Goal: Information Seeking & Learning: Check status

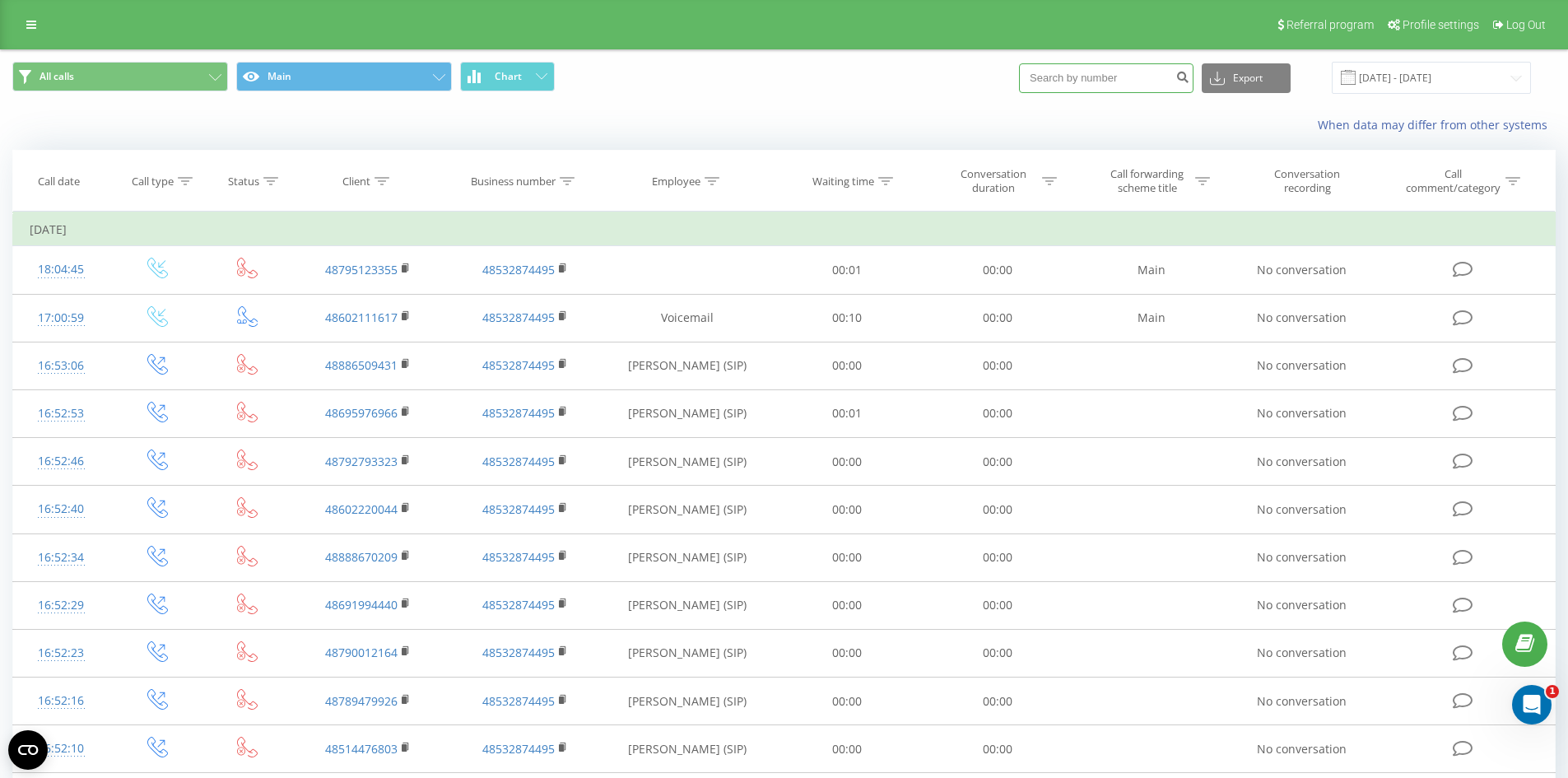
click at [1129, 81] on input at bounding box center [1106, 78] width 175 height 29
paste input "512482830"
type input "512482830"
click at [1154, 78] on input "512482830" at bounding box center [1106, 78] width 175 height 29
click at [1189, 80] on icon "submit" at bounding box center [1182, 75] width 14 height 10
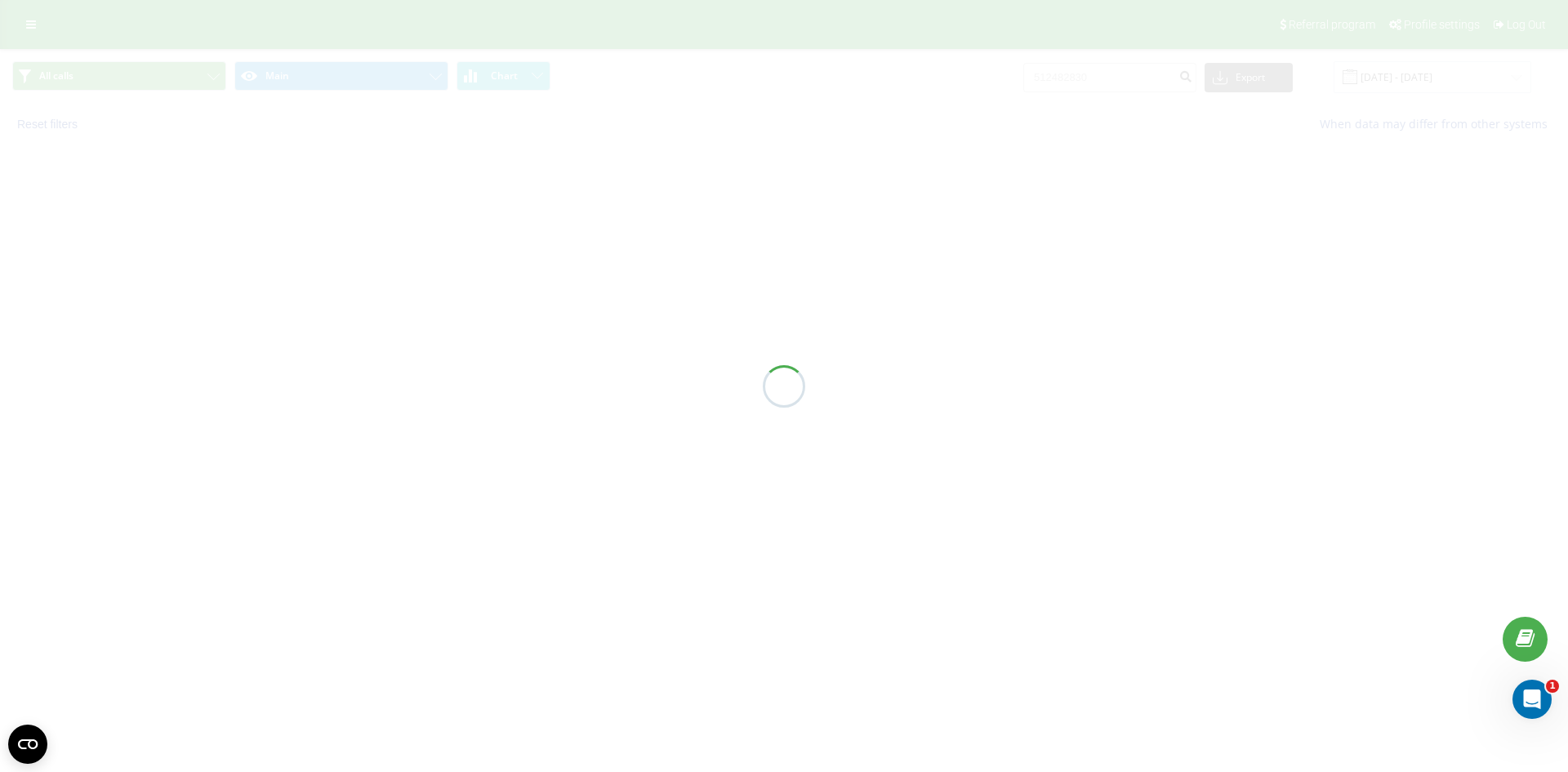
click at [856, 76] on div at bounding box center [784, 386] width 1568 height 772
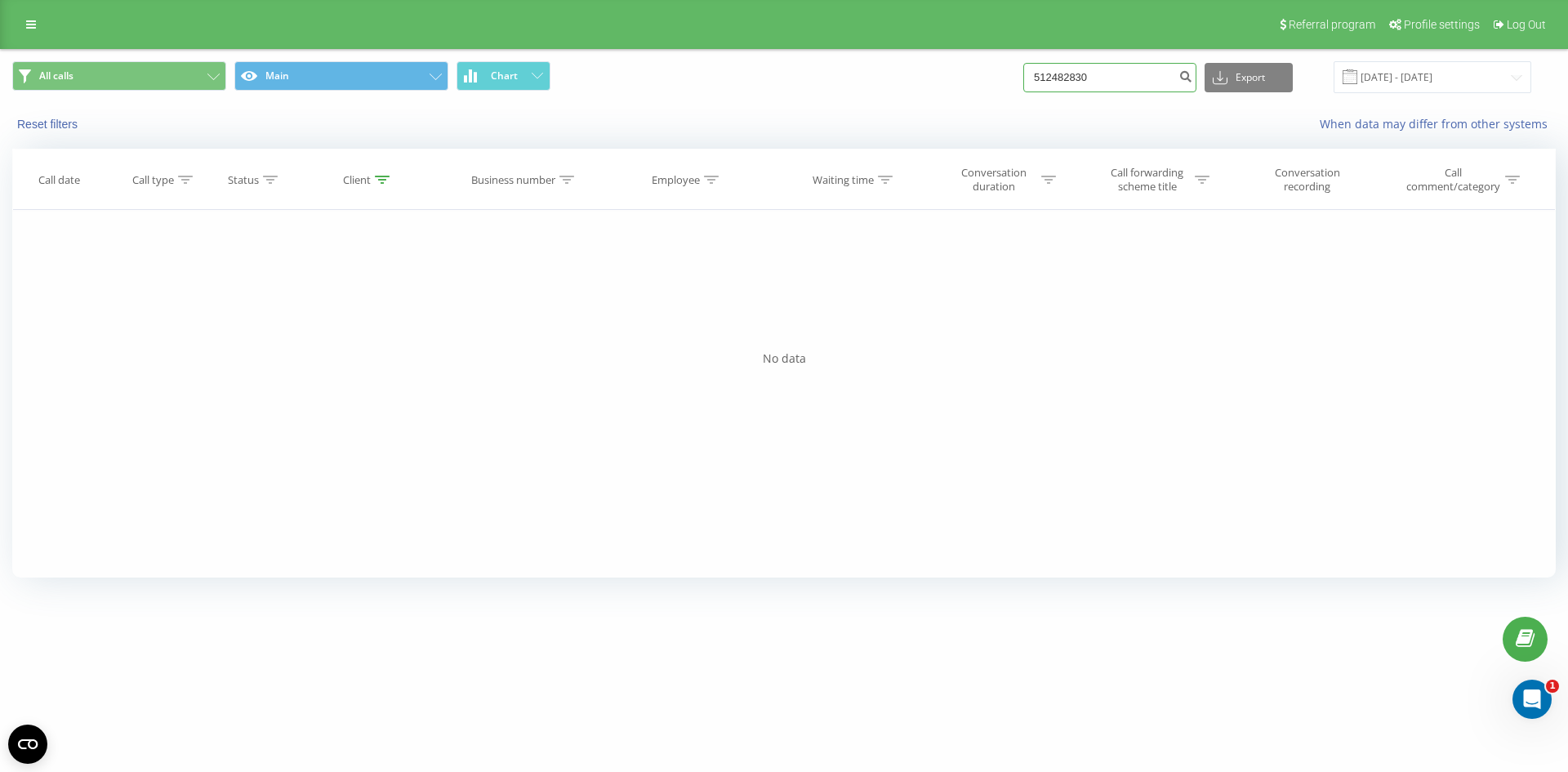
drag, startPoint x: 1109, startPoint y: 75, endPoint x: 169, endPoint y: 59, distance: 940.1
click at [208, 67] on div "All calls Main Chart 512482830 Export .csv .xls .xlsx 22.06.2025 - 22.09.2025" at bounding box center [784, 77] width 1544 height 32
paste input "573110891"
type input "573110891"
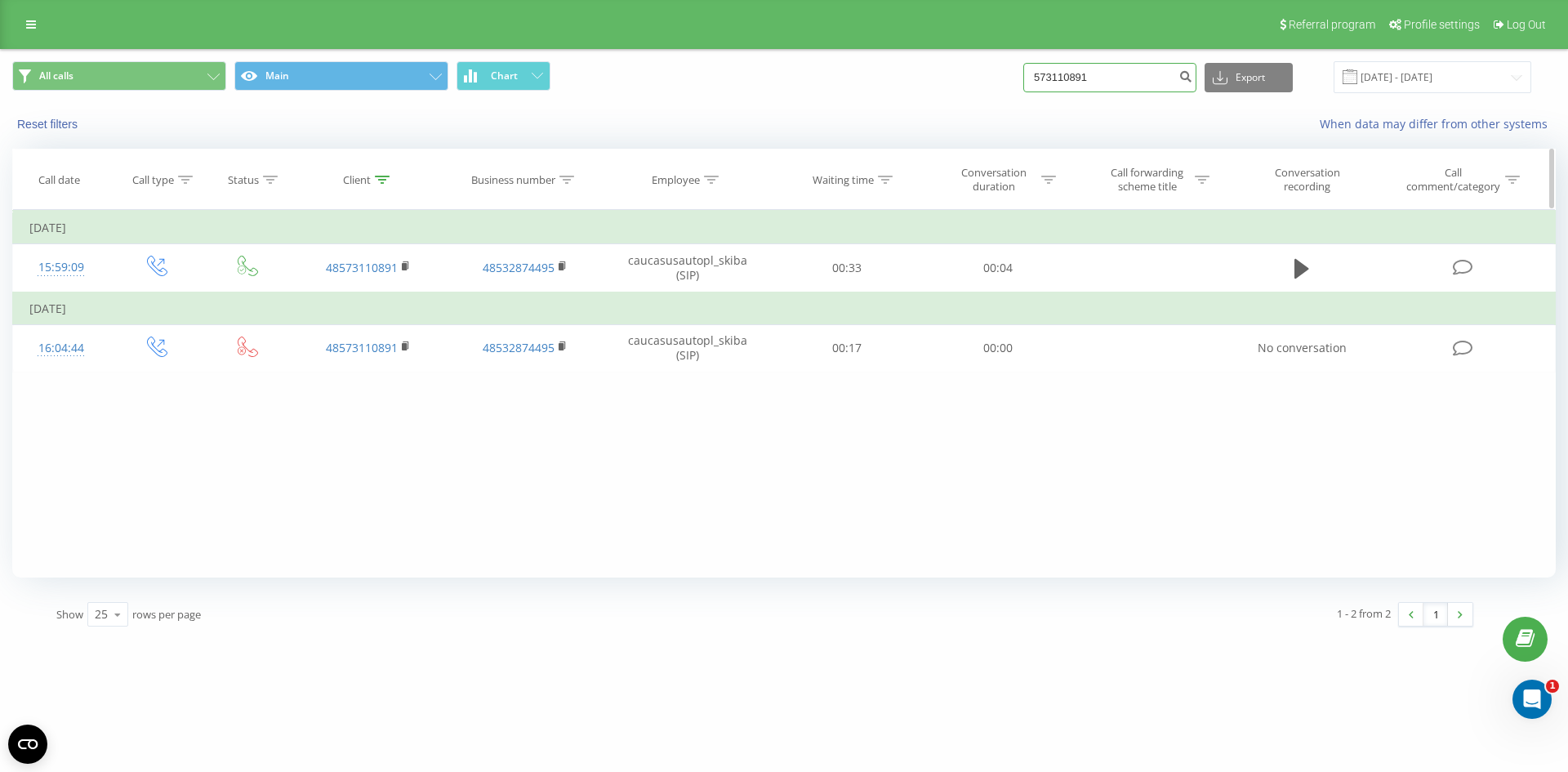
drag, startPoint x: 1111, startPoint y: 82, endPoint x: 355, endPoint y: 153, distance: 759.3
click at [467, 159] on div "All calls Main Chart 573110891 Export .csv .xls .xlsx 22.06.2025 - 22.09.2025 R…" at bounding box center [784, 343] width 1544 height 588
paste input "502667895"
type input "502667895"
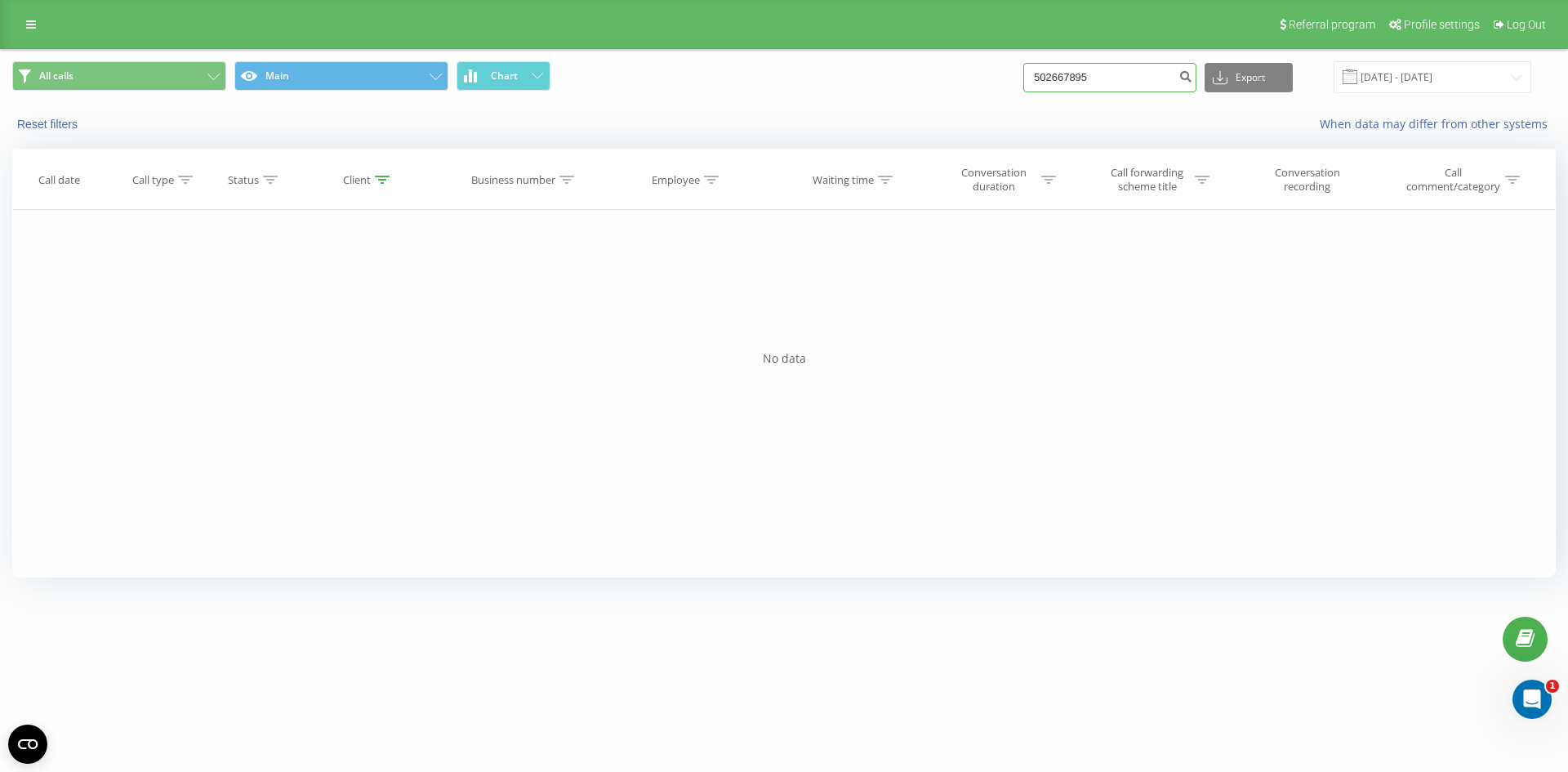
drag, startPoint x: 1108, startPoint y: 77, endPoint x: 411, endPoint y: 11, distance: 700.1
click at [455, 33] on div "Referral program Profile settings Log Out All calls Main Chart 502667895 Export…" at bounding box center [784, 295] width 1568 height 591
paste input "795510428"
type input "795510428"
drag, startPoint x: 1120, startPoint y: 80, endPoint x: 0, endPoint y: 3, distance: 1122.6
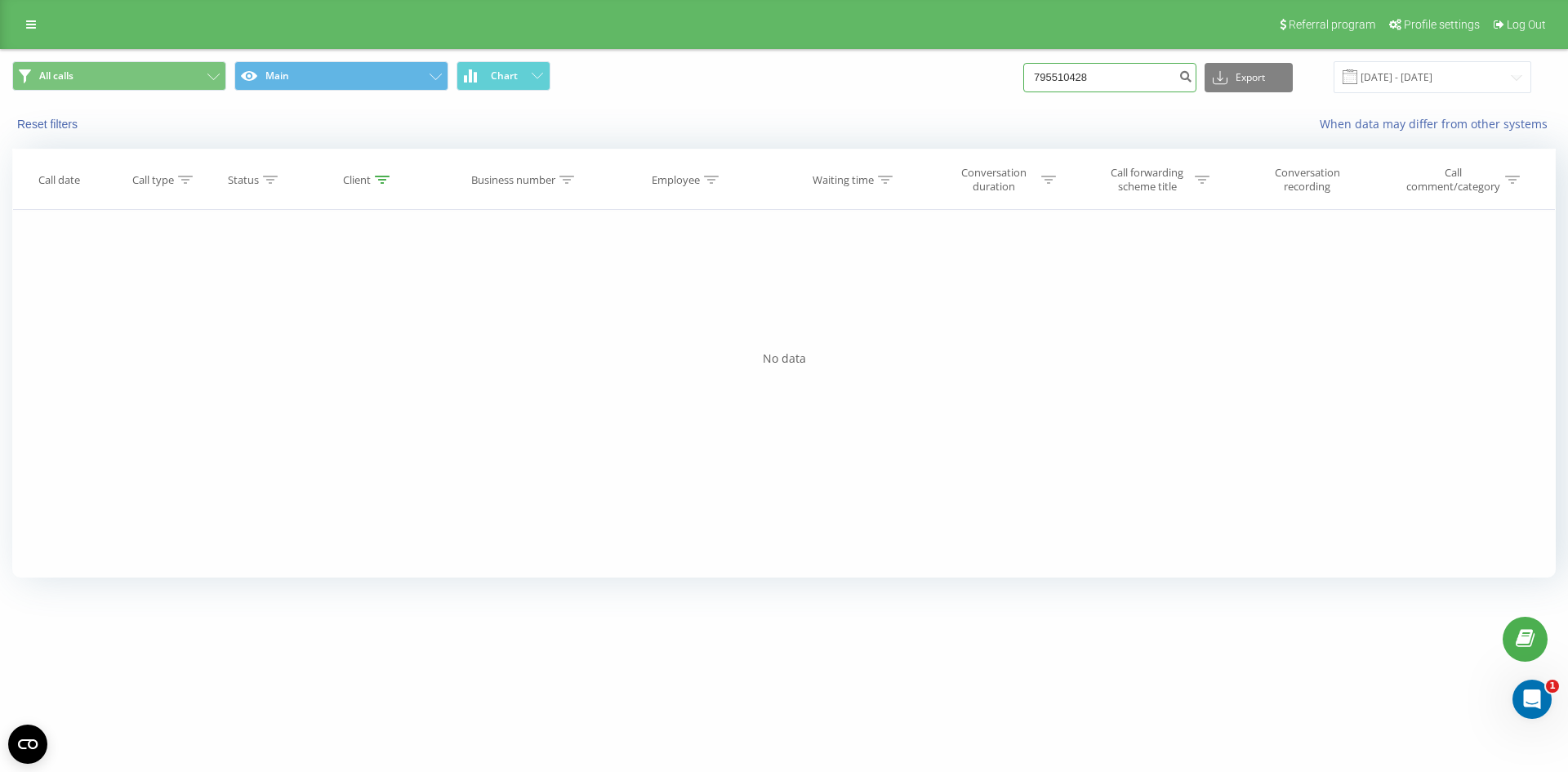
click at [270, 15] on div "Referral program Profile settings Log Out All calls Main Chart 795510428 Export…" at bounding box center [784, 295] width 1568 height 591
paste input "502568630"
type input "502568630"
drag, startPoint x: 1115, startPoint y: 70, endPoint x: 52, endPoint y: 46, distance: 1063.3
click at [307, 71] on div "All calls Main Chart 502568630 Export .csv .xls .xlsx 22.06.2025 - 22.09.2025" at bounding box center [784, 77] width 1544 height 32
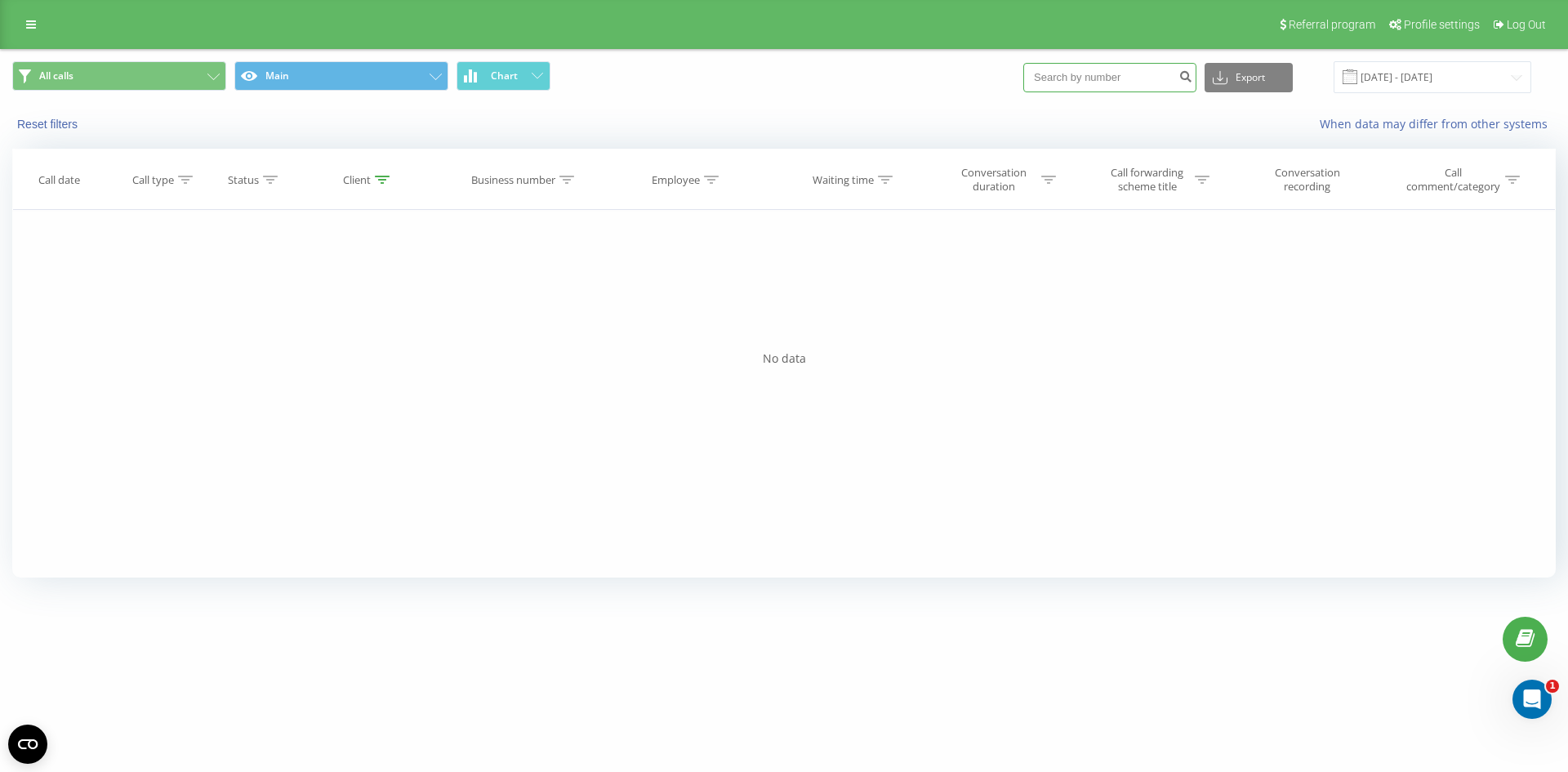
paste input "602275082"
type input "602275082"
drag, startPoint x: 1115, startPoint y: 82, endPoint x: 268, endPoint y: 3, distance: 850.7
click at [496, 40] on div "Referral program Profile settings Log Out All calls Main Chart 602275082 Export…" at bounding box center [784, 295] width 1568 height 591
paste input "607659485"
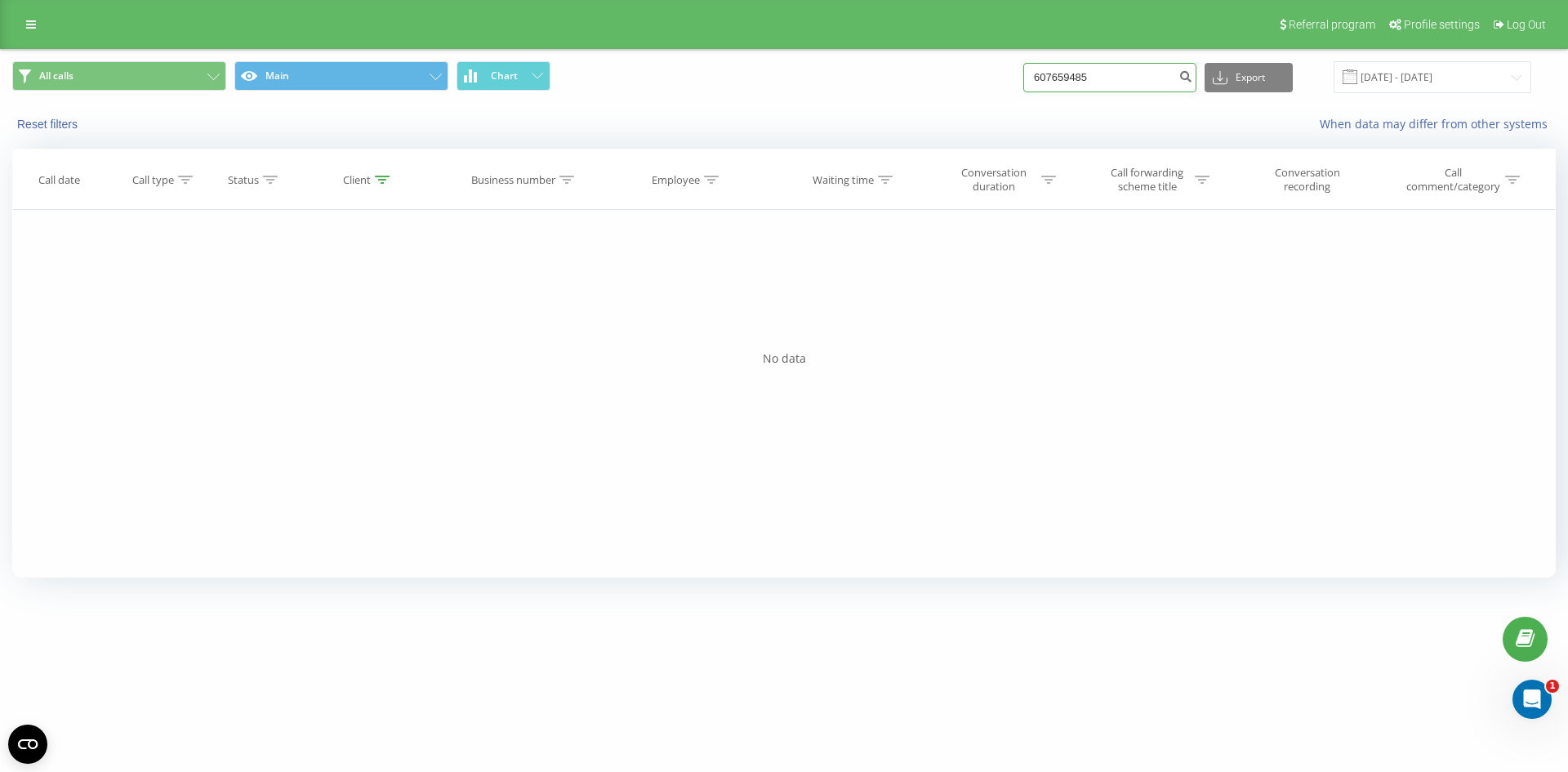
type input "607659485"
drag, startPoint x: 1101, startPoint y: 77, endPoint x: 168, endPoint y: 77, distance: 933.0
click at [232, 80] on div "All calls Main Chart 607659485 Export .csv .xls .xlsx 22.06.2025 - 22.09.2025" at bounding box center [784, 77] width 1544 height 32
paste input "695605360"
type input "695605360"
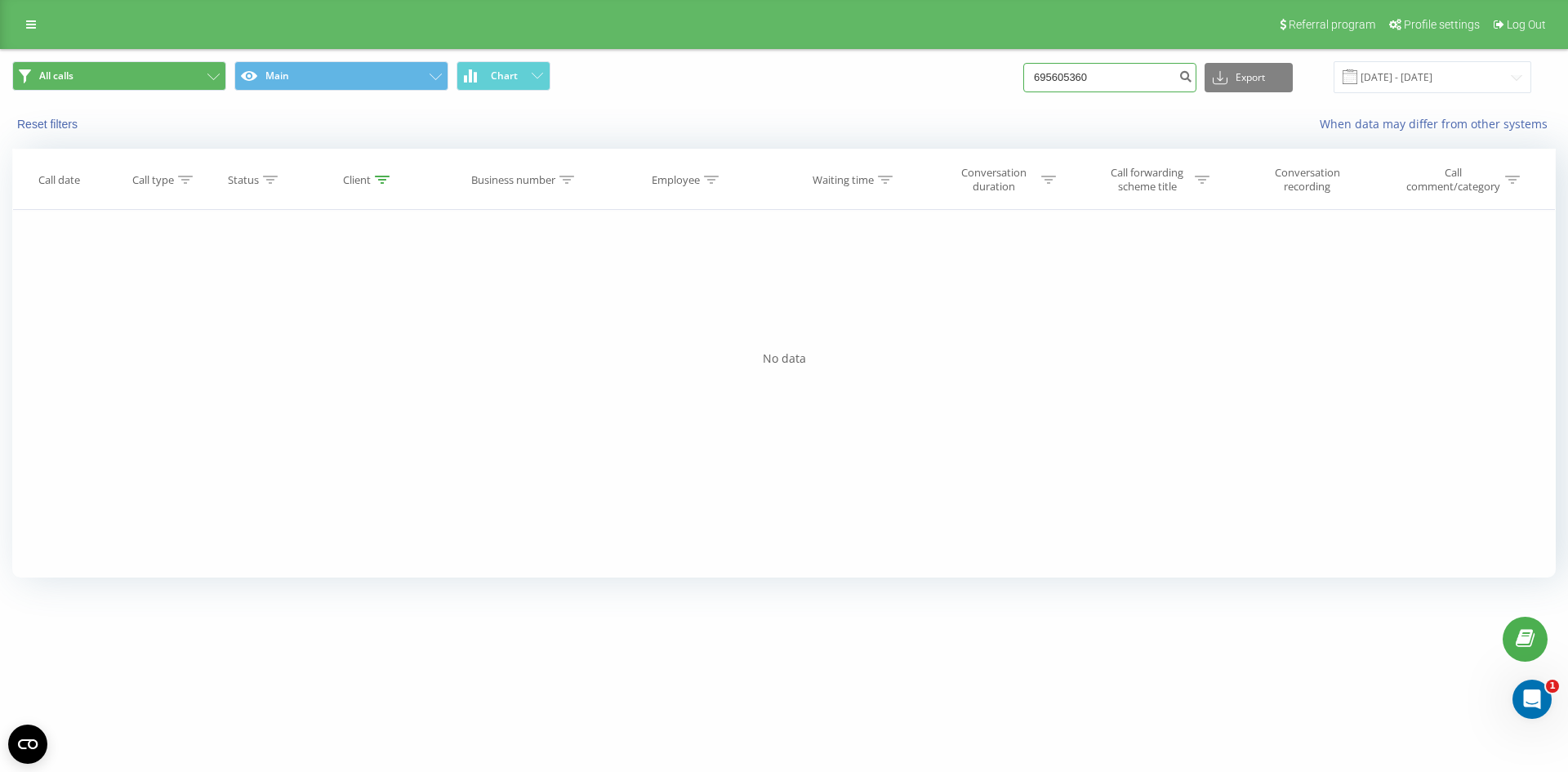
drag, startPoint x: 1133, startPoint y: 75, endPoint x: 195, endPoint y: 87, distance: 938.1
click at [246, 90] on div "All calls Main Chart 695605360 Export .csv .xls .xlsx [DATE] - [DATE]" at bounding box center [784, 77] width 1544 height 32
paste input "665129162"
type input "665129162"
drag, startPoint x: 1110, startPoint y: 75, endPoint x: 91, endPoint y: 48, distance: 1019.4
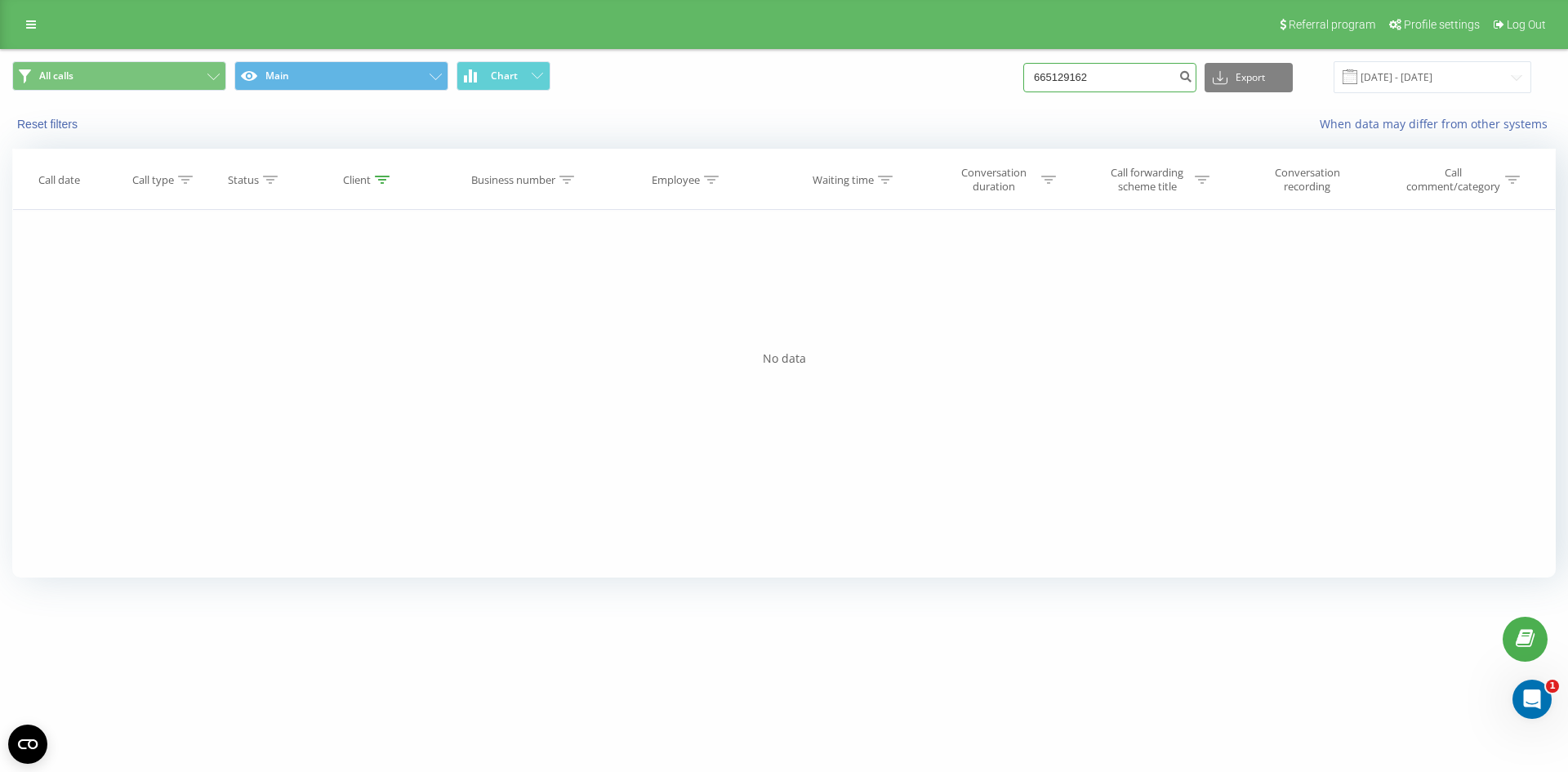
click at [142, 48] on div "Referral program Profile settings Log Out All calls Main Chart 665129162 Export…" at bounding box center [784, 295] width 1568 height 591
paste input "739050980"
type input "739050980"
drag, startPoint x: 1114, startPoint y: 80, endPoint x: 309, endPoint y: 100, distance: 805.2
click at [356, 100] on div "All calls Main Chart 739050980 Export .csv .xls .xlsx 22.06.2025 - 22.09.2025" at bounding box center [784, 77] width 1567 height 54
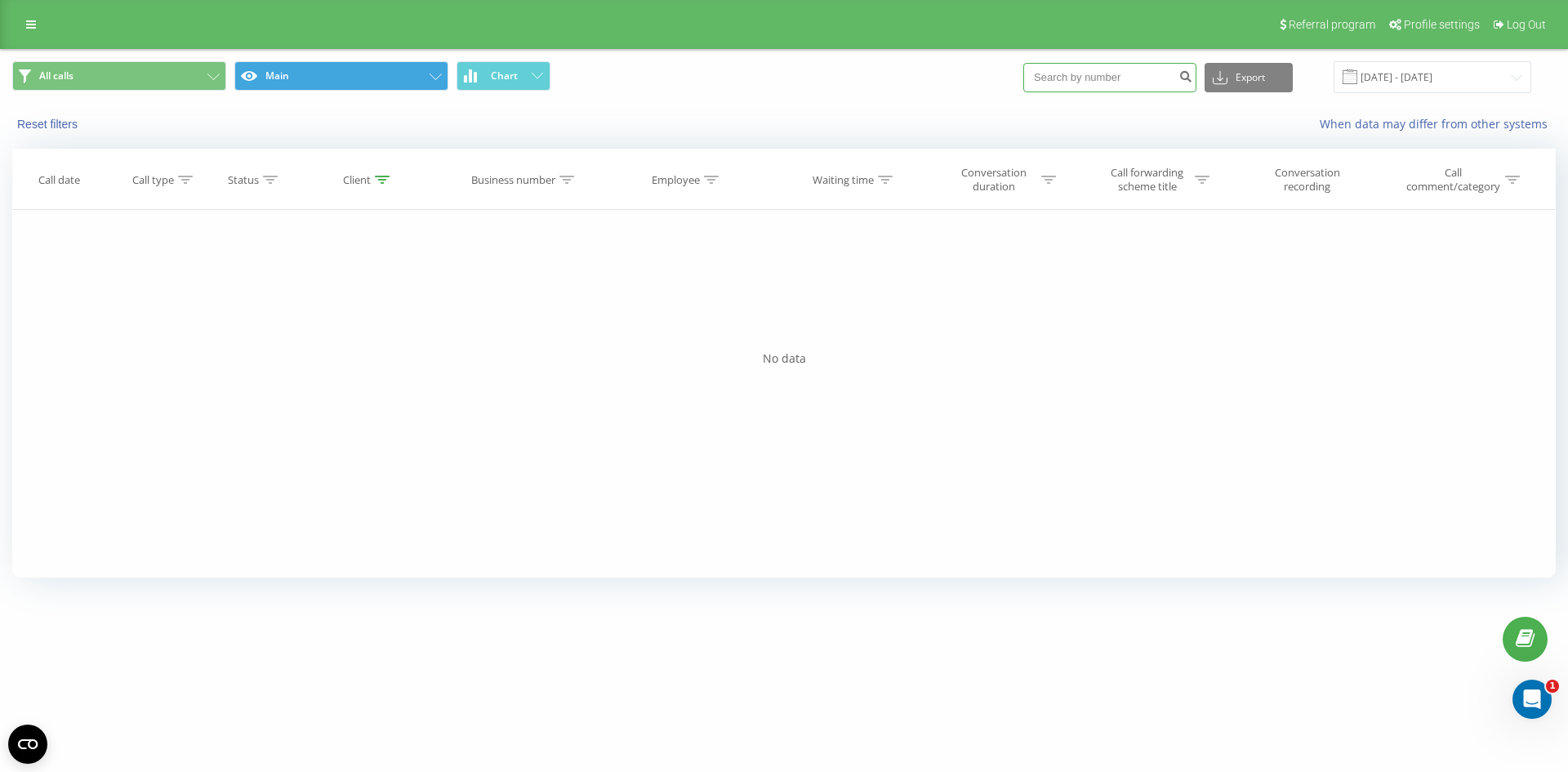
paste input "509359789"
type input "509359789"
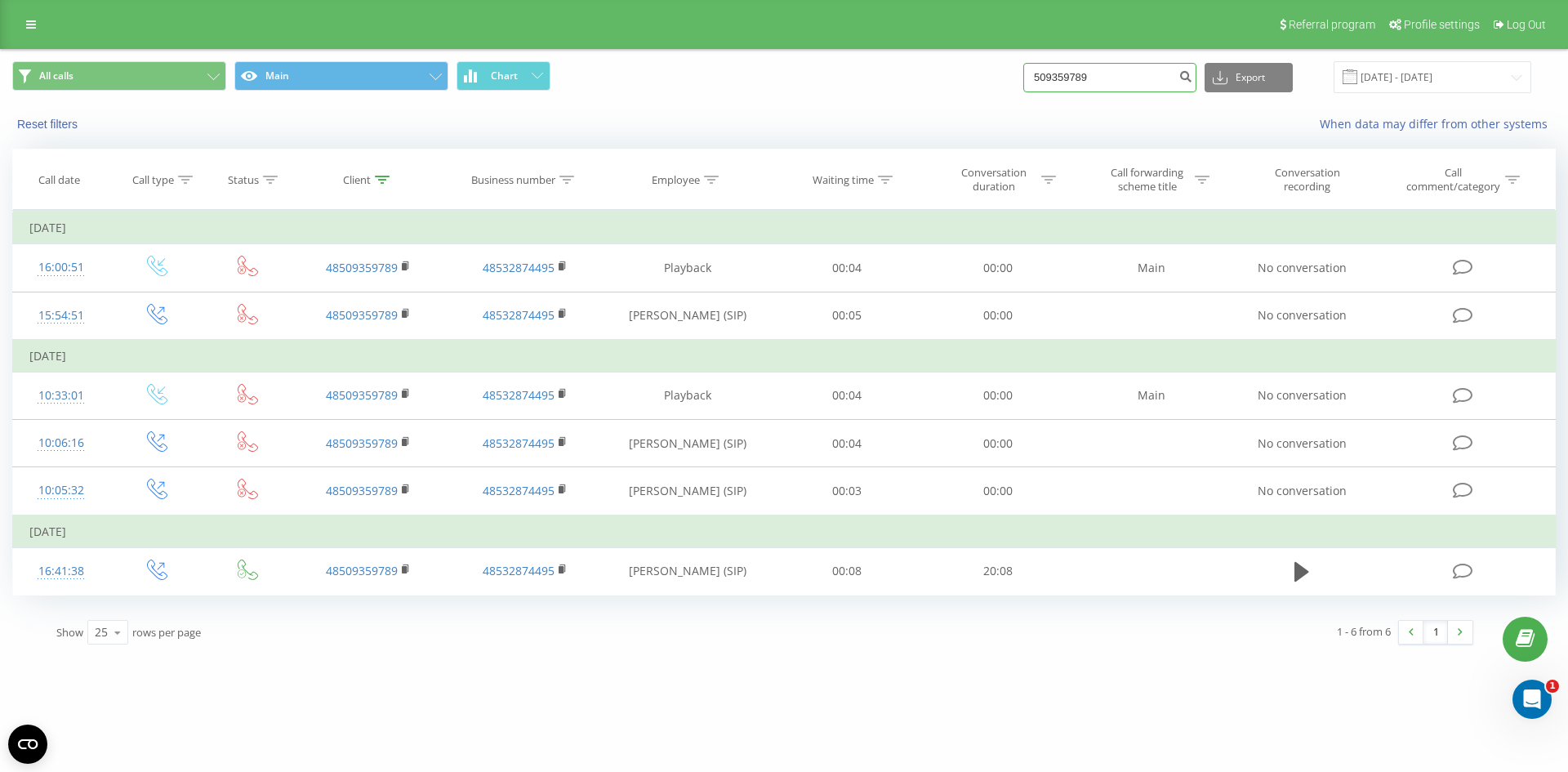
drag, startPoint x: 1119, startPoint y: 83, endPoint x: 674, endPoint y: 77, distance: 445.0
click at [674, 77] on div "All calls Main Chart 509359789 Export .csv .xls .xlsx 22.06.2025 - 22.09.2025" at bounding box center [784, 77] width 1544 height 32
paste input "605130609"
type input "605130609"
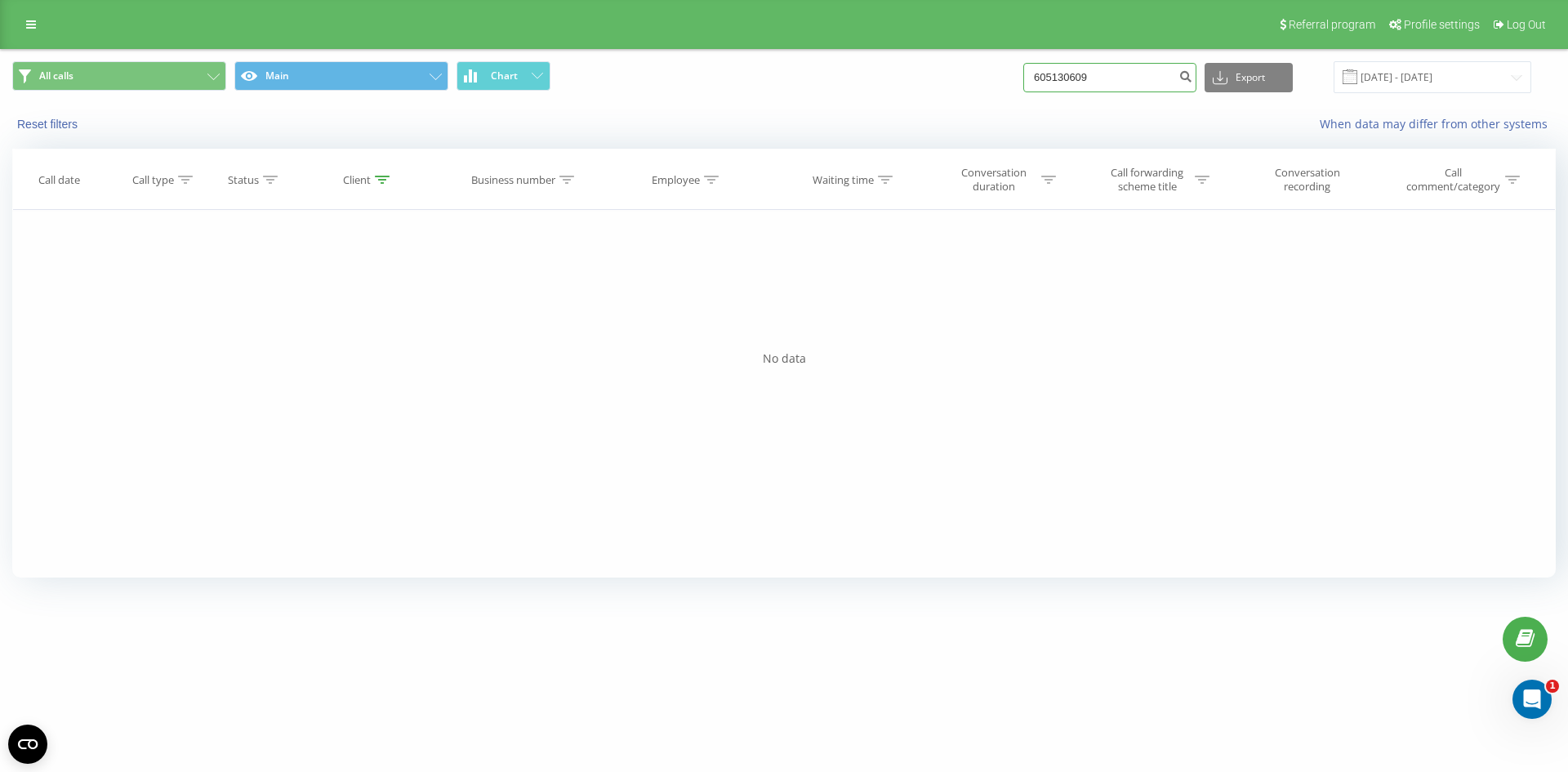
drag, startPoint x: 1071, startPoint y: 70, endPoint x: 648, endPoint y: 3, distance: 428.3
click at [665, 3] on div "Referral program Profile settings Log Out All calls Main Chart 605130609 Export…" at bounding box center [784, 295] width 1568 height 591
paste input "574234330"
type input "574234330"
drag, startPoint x: 1103, startPoint y: 85, endPoint x: 293, endPoint y: 148, distance: 812.4
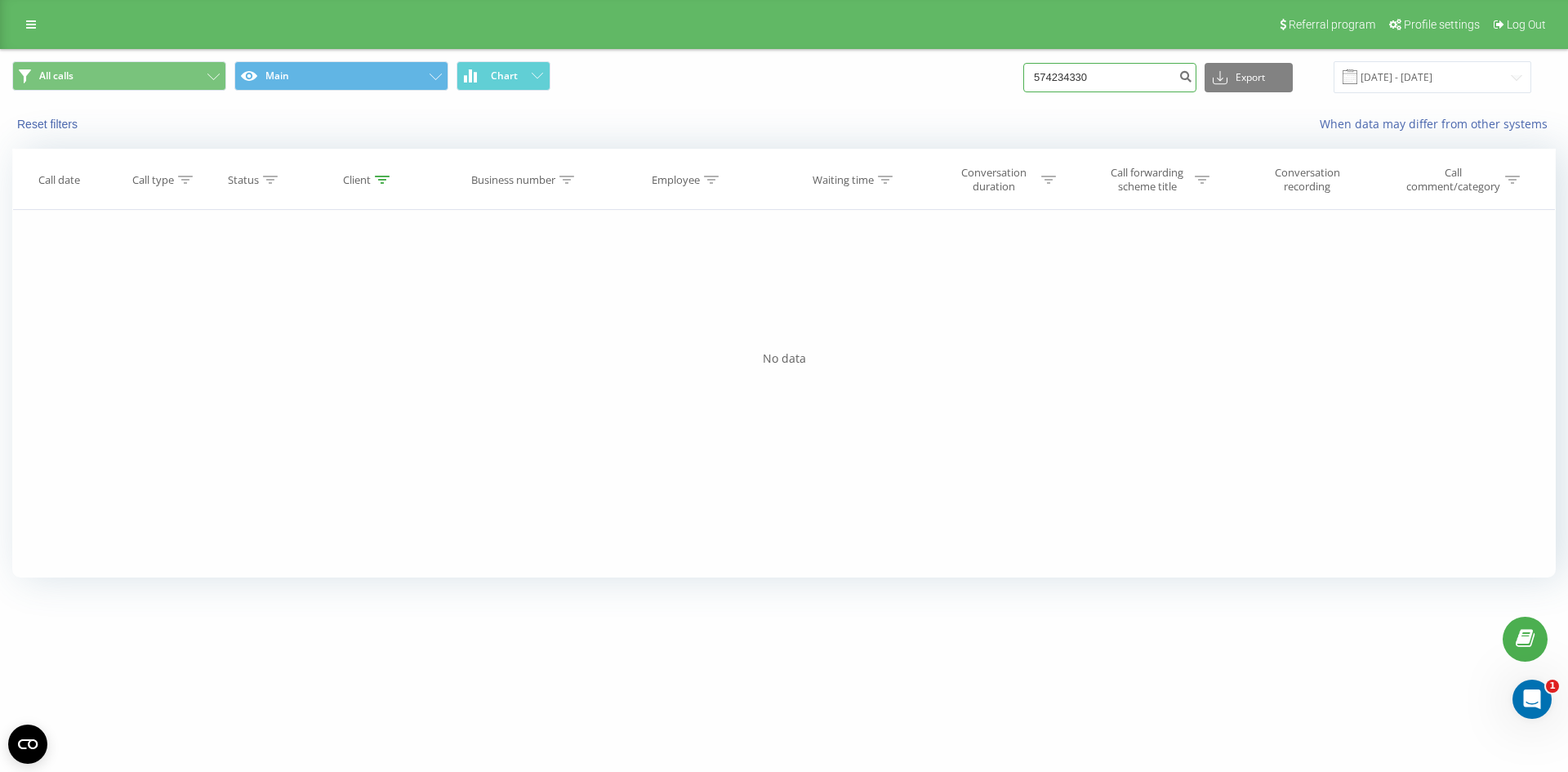
click at [357, 142] on div "All calls Main Chart 574234330 Export .csv .xls .xlsx 22.06.2025 - 22.09.2025 R…" at bounding box center [784, 96] width 1567 height 94
paste input "605288688"
type input "605288688"
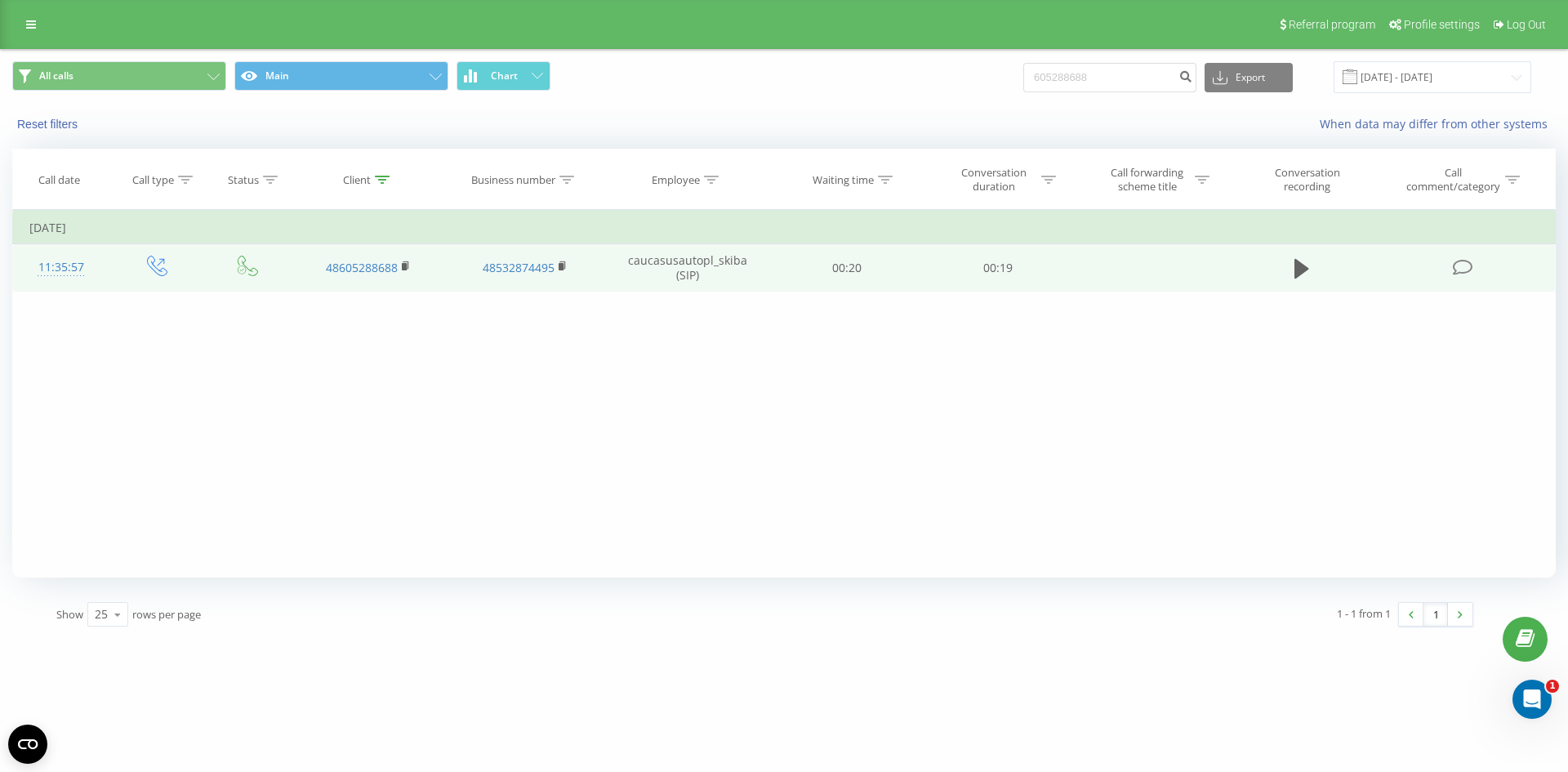
click at [1296, 255] on td at bounding box center [1301, 267] width 144 height 47
click at [1281, 281] on td at bounding box center [1301, 267] width 144 height 47
click at [1315, 263] on td at bounding box center [1301, 267] width 144 height 47
click at [1300, 273] on icon at bounding box center [1301, 268] width 15 height 19
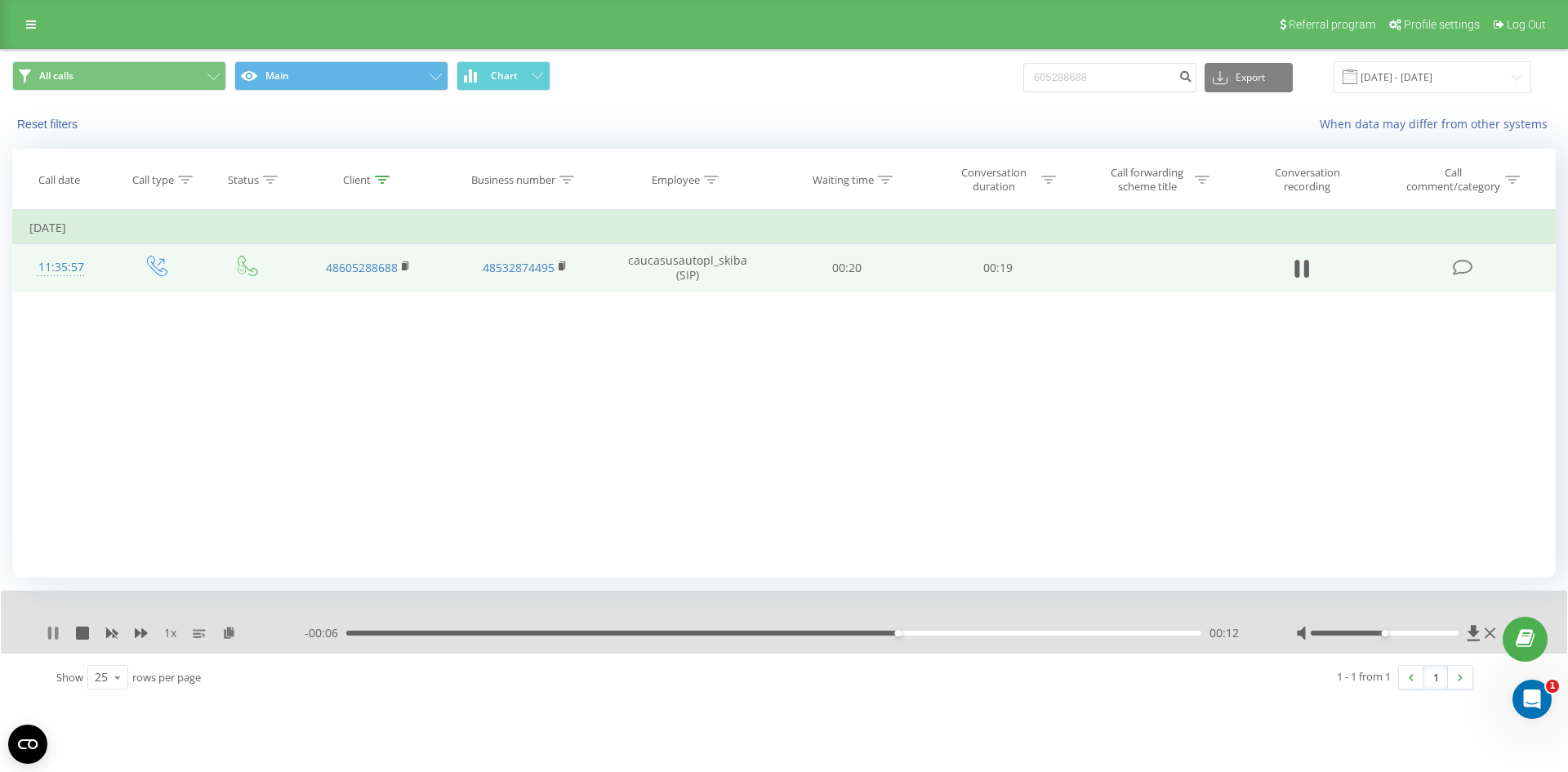
click at [52, 636] on icon at bounding box center [52, 633] width 13 height 13
click at [404, 101] on div "All calls Main Chart 605288688 Export .csv .xls .xlsx 22.06.2025 - 22.09.2025" at bounding box center [784, 77] width 1567 height 54
drag, startPoint x: 151, startPoint y: 143, endPoint x: 451, endPoint y: 114, distance: 301.4
click at [476, 114] on div "All calls Main Chart 605288688 Export .csv .xls .xlsx 22.06.2025 - 22.09.2025 R…" at bounding box center [784, 96] width 1567 height 94
paste input "725303241"
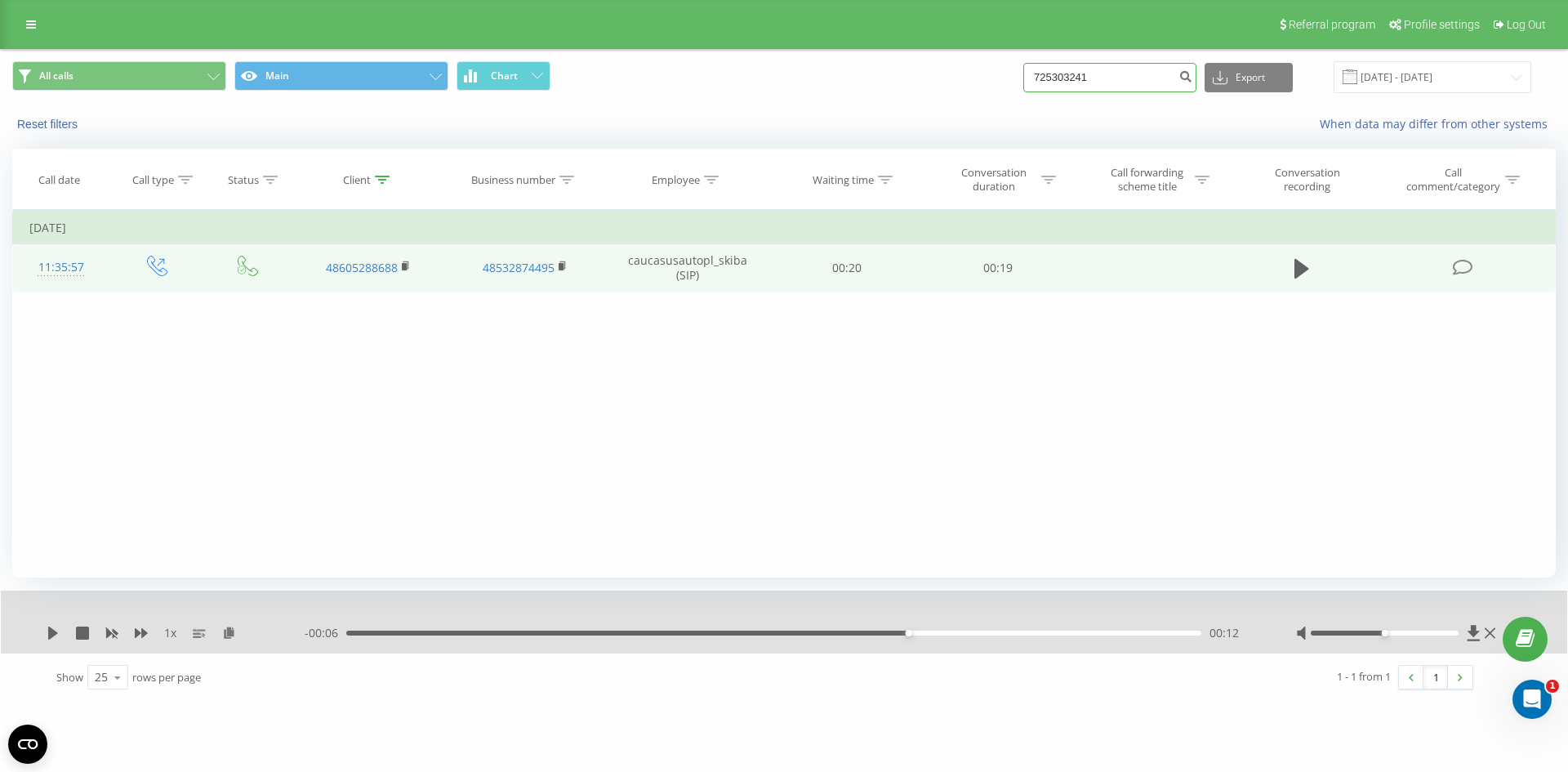
type input "725303241"
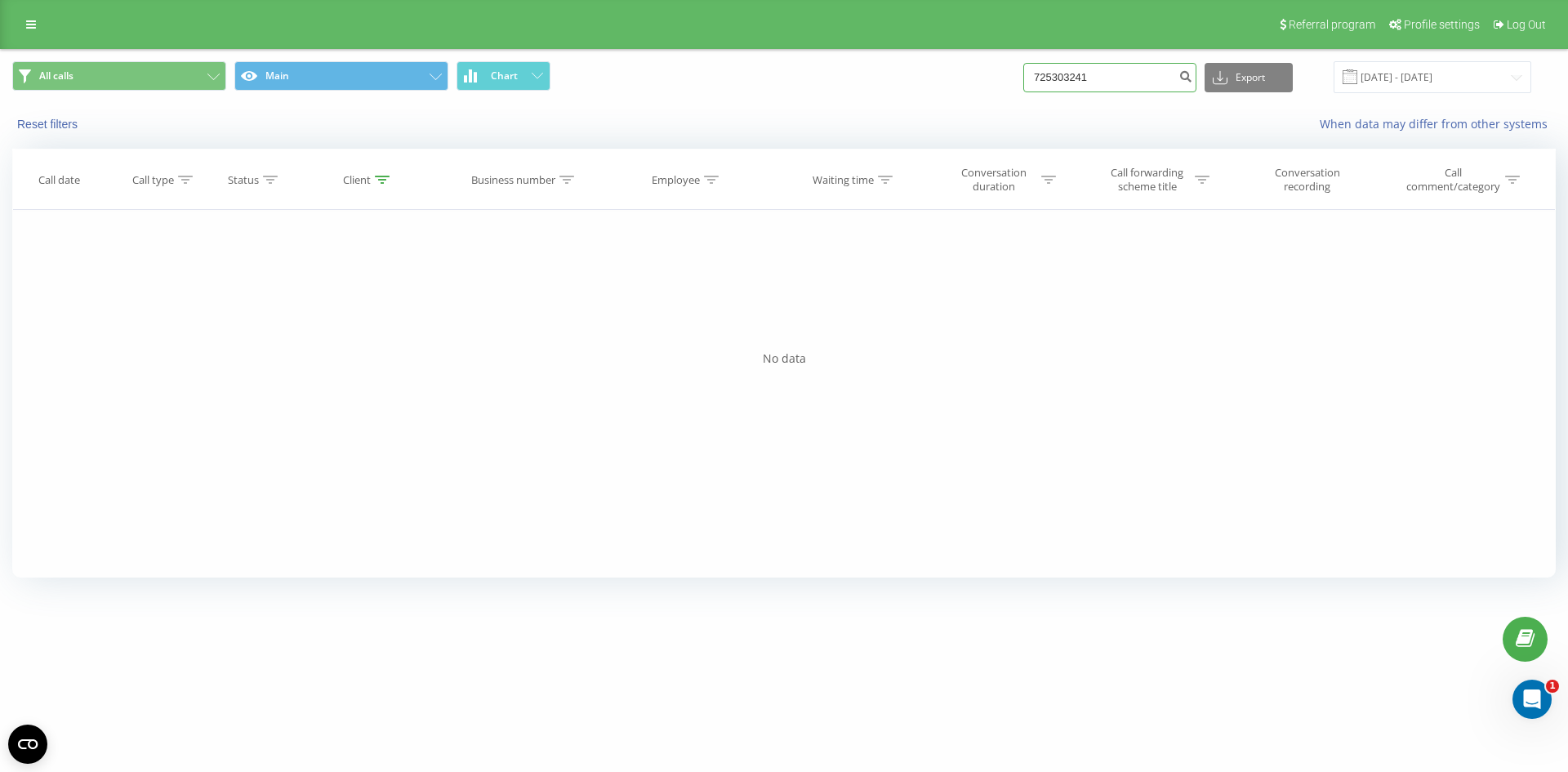
drag, startPoint x: 1139, startPoint y: 78, endPoint x: 243, endPoint y: 146, distance: 898.6
click at [333, 135] on div "All calls Main Chart 725303241 Export .csv .xls .xlsx 22.06.2025 - 22.09.2025 R…" at bounding box center [784, 96] width 1567 height 94
paste input "721477333"
type input "721477333"
drag, startPoint x: 1112, startPoint y: 79, endPoint x: 595, endPoint y: 99, distance: 517.4
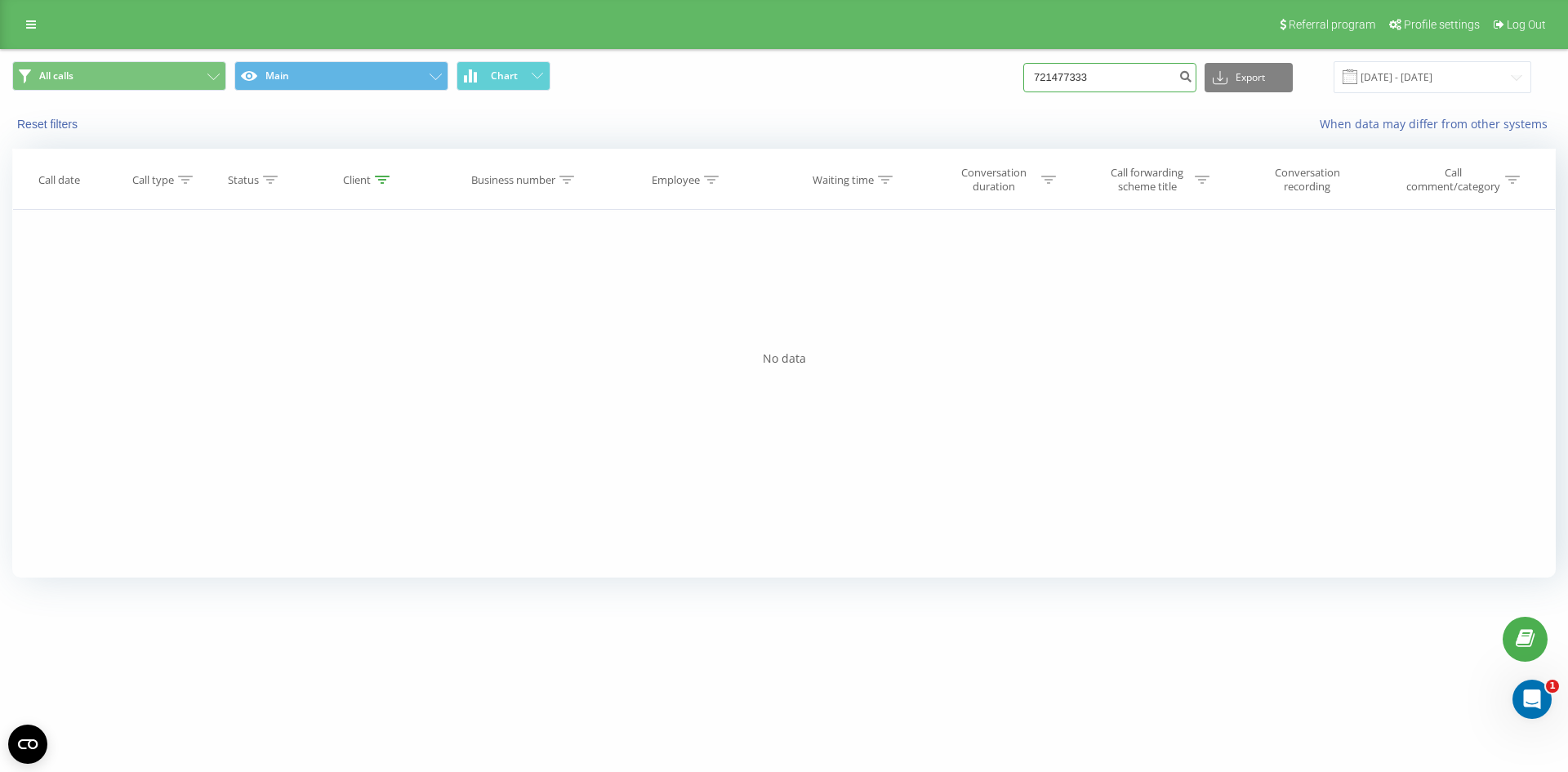
click at [639, 96] on div "All calls Main Chart 721477333 Export .csv .xls .xlsx [DATE] - [DATE]" at bounding box center [784, 77] width 1567 height 54
paste input "535285285"
type input "535285285"
drag, startPoint x: 1113, startPoint y: 76, endPoint x: 448, endPoint y: 39, distance: 666.0
click at [448, 39] on div "Referral program Profile settings Log Out All calls Main Chart 535285285 Export…" at bounding box center [784, 295] width 1568 height 591
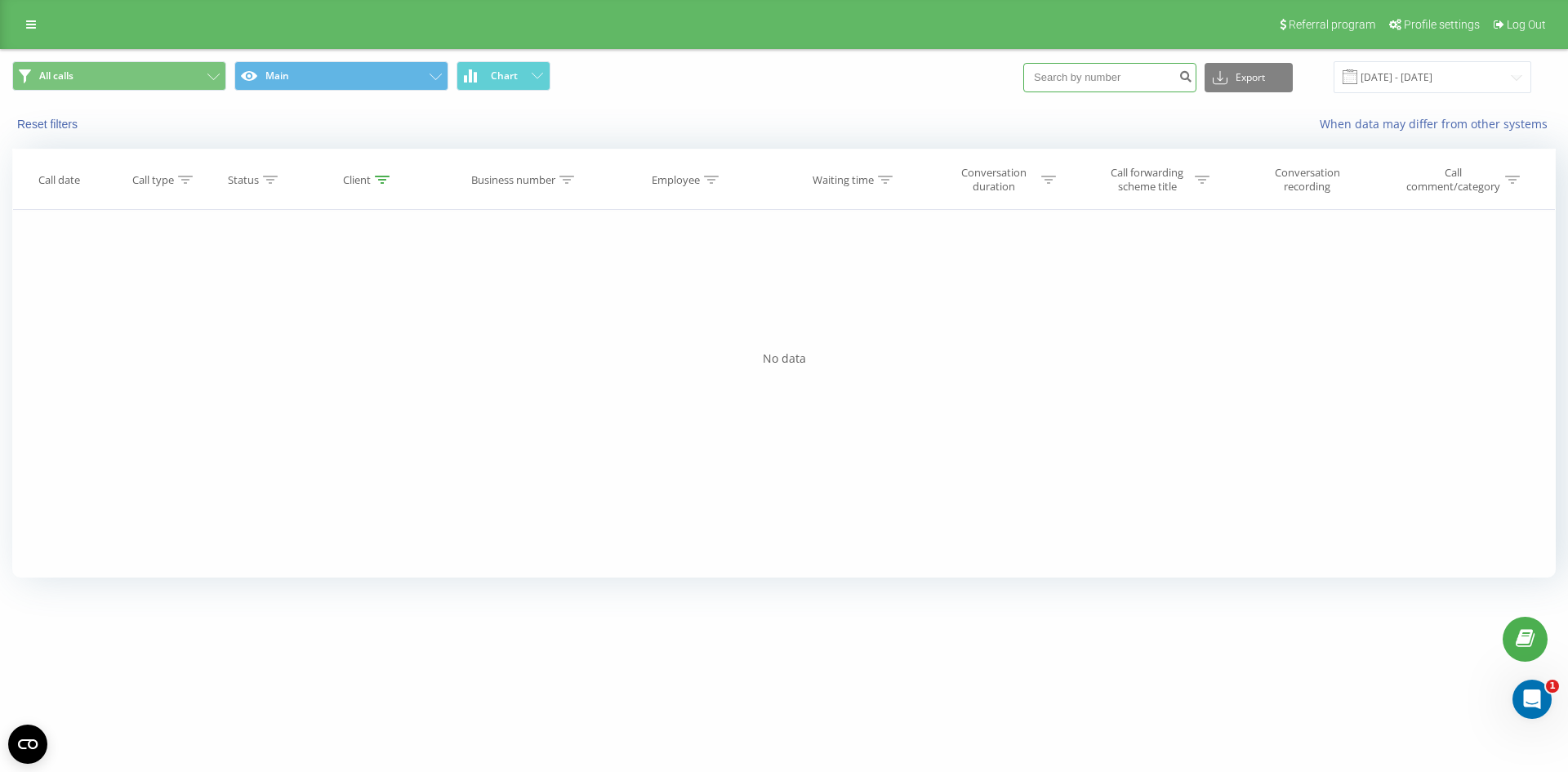
paste input "502241880"
type input "502241880"
drag, startPoint x: 1119, startPoint y: 76, endPoint x: 126, endPoint y: 112, distance: 993.7
click at [126, 112] on div "All calls Main Chart 502241880 Export .csv .xls .xlsx [DATE] - [DATE] Reset fil…" at bounding box center [784, 96] width 1567 height 94
paste input "503080684"
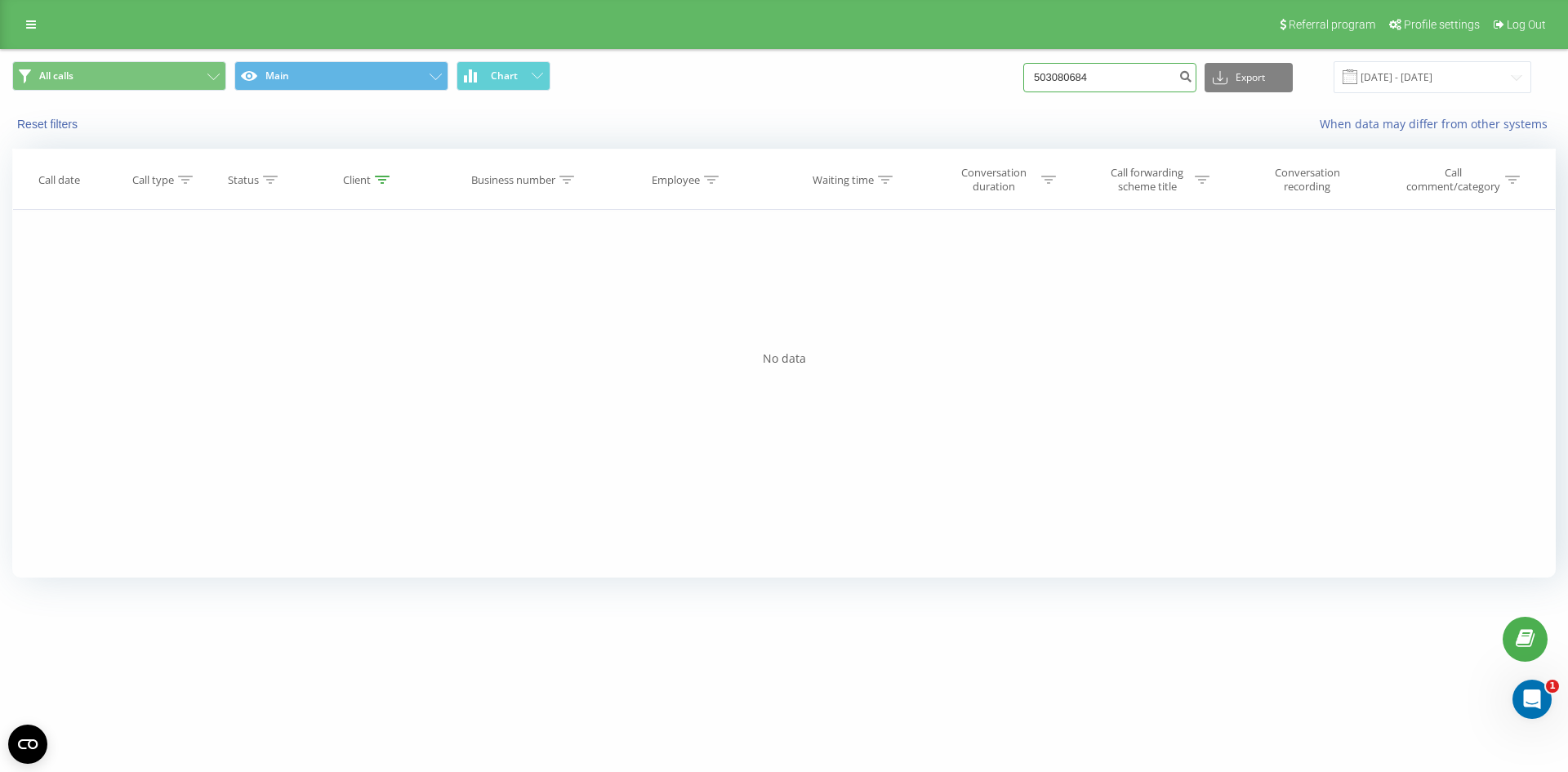
type input "503080684"
drag, startPoint x: 1109, startPoint y: 77, endPoint x: 399, endPoint y: 17, distance: 712.5
click at [520, 48] on div "Referral program Profile settings Log Out All calls Main Chart 503080684 Export…" at bounding box center [784, 295] width 1568 height 591
paste input "602414514"
type input "602414514"
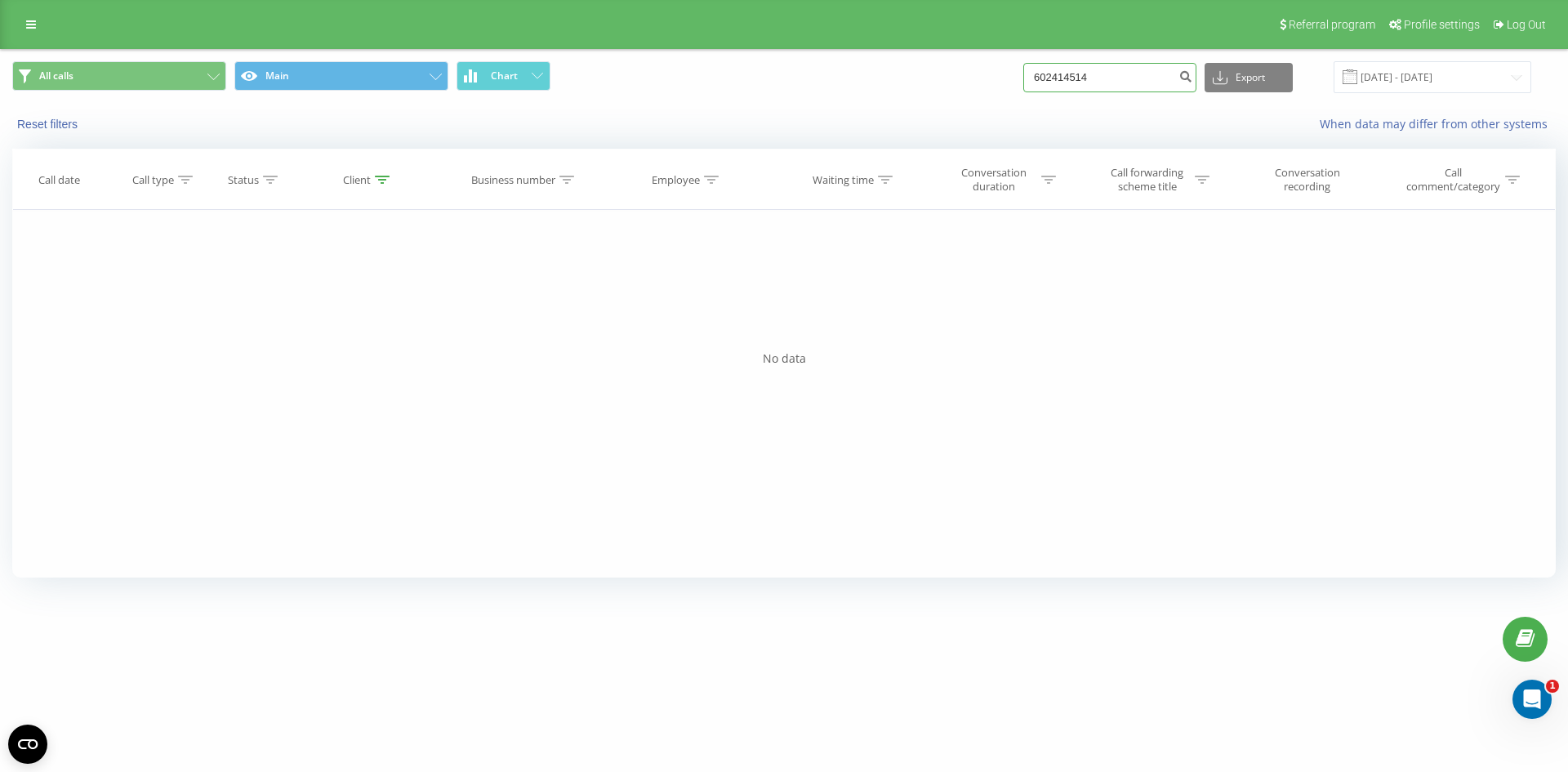
drag, startPoint x: 1119, startPoint y: 88, endPoint x: 0, endPoint y: 140, distance: 1120.2
click at [0, 163] on div "All calls Main Chart 602414514 Export .csv .xls .xlsx 22.06.2025 - 22.09.2025 R…" at bounding box center [784, 321] width 1568 height 542
paste input "695618454"
type input "695618454"
drag, startPoint x: 1120, startPoint y: 77, endPoint x: 267, endPoint y: 19, distance: 855.0
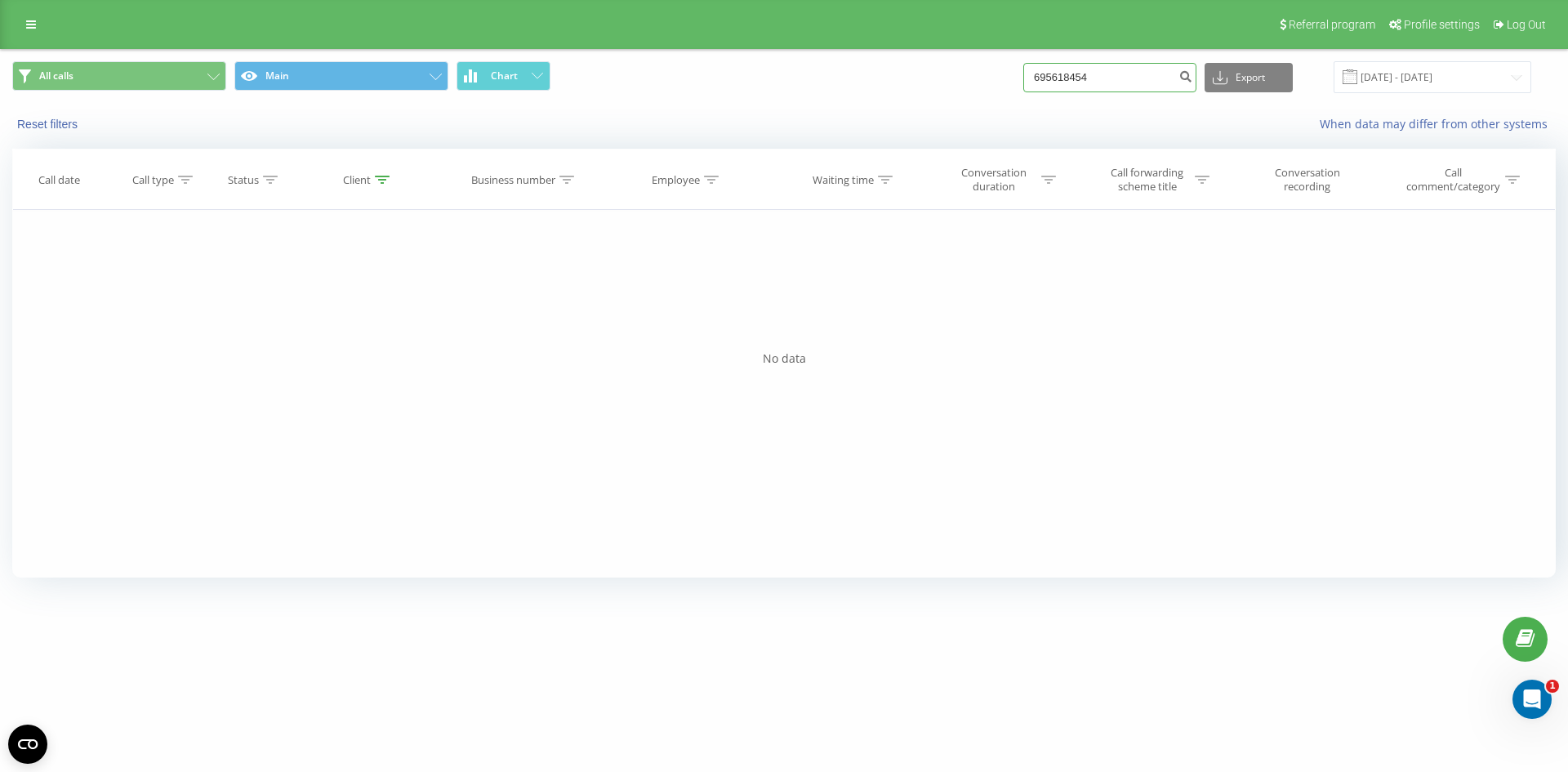
click at [471, 67] on div "All calls Main Chart 695618454 Export .csv .xls .xlsx 22.06.2025 - 22.09.2025" at bounding box center [784, 77] width 1544 height 32
paste input "601271445"
type input "601271445"
drag, startPoint x: 1120, startPoint y: 65, endPoint x: 226, endPoint y: 107, distance: 895.0
click at [226, 107] on div "All calls Main Chart 601271445 Export .csv .xls .xlsx [DATE] - [DATE] Reset fil…" at bounding box center [784, 96] width 1567 height 94
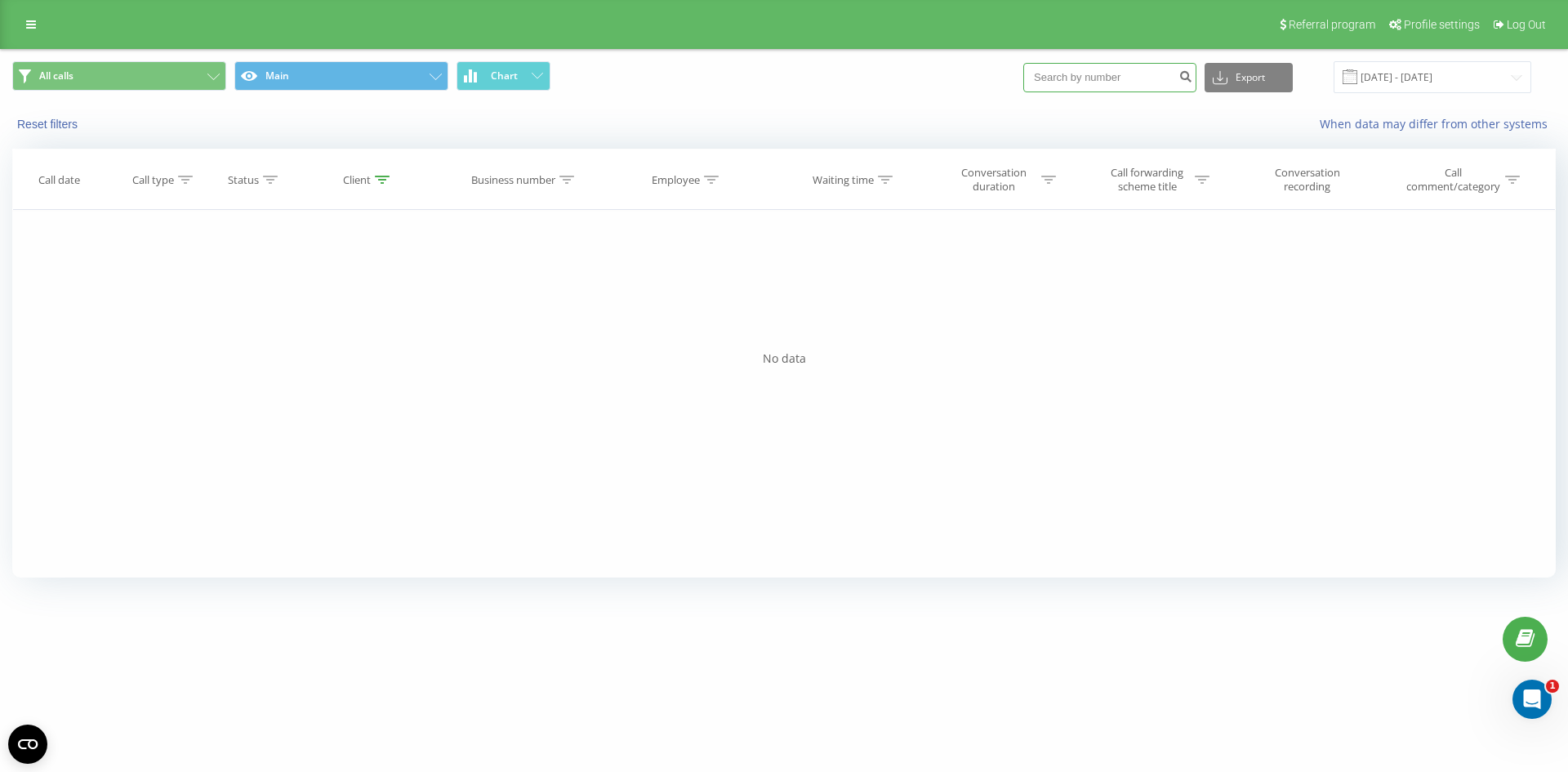
paste input "664412167"
type input "664412167"
drag, startPoint x: 1116, startPoint y: 77, endPoint x: 0, endPoint y: 42, distance: 1116.5
click at [0, 46] on div "Referral program Profile settings Log Out All calls Main Chart 664412167 Export…" at bounding box center [784, 295] width 1568 height 591
paste input "664412167"
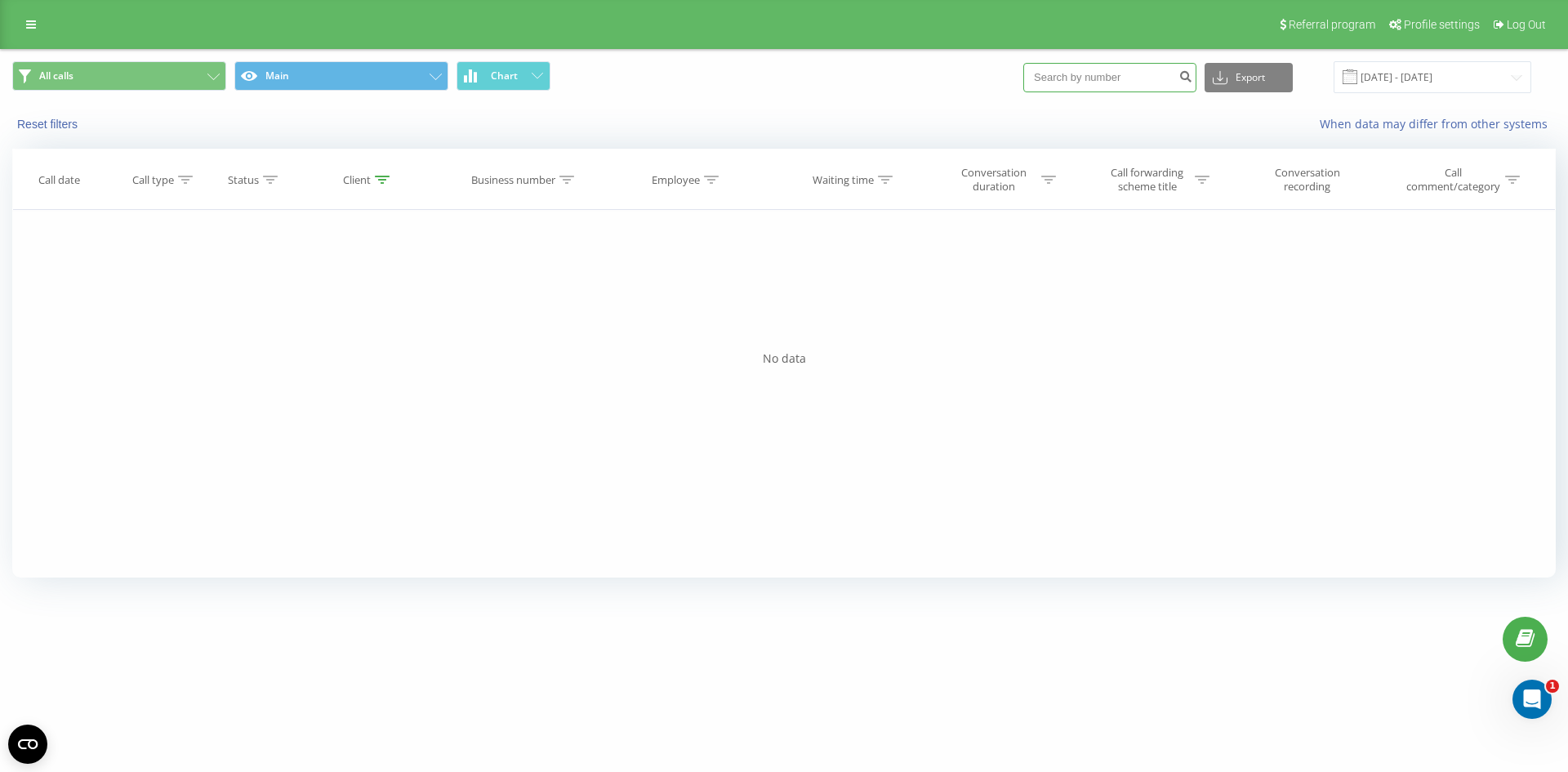
type input "664412167"
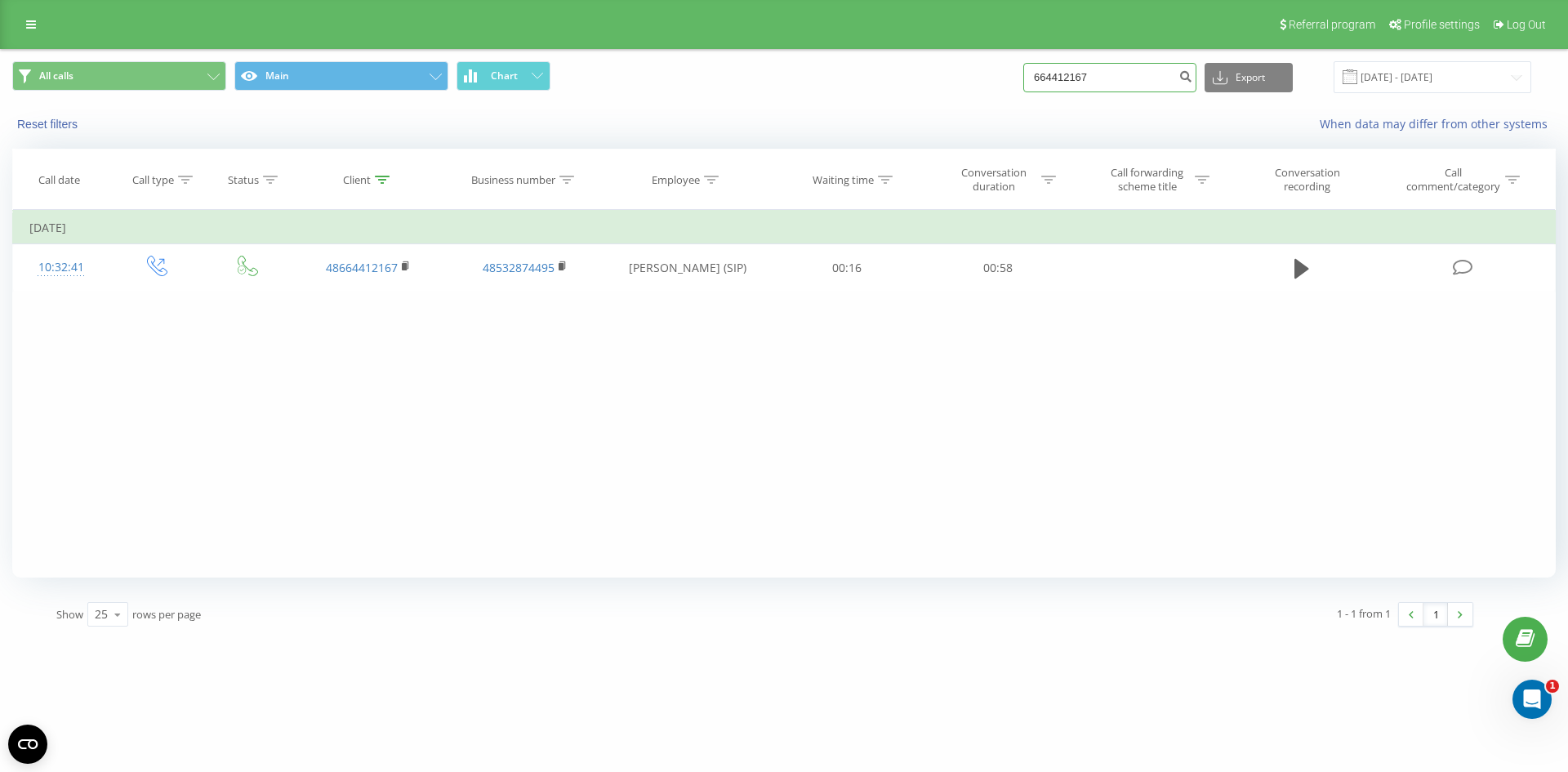
drag, startPoint x: 994, startPoint y: 76, endPoint x: 0, endPoint y: 82, distance: 994.0
click at [0, 56] on div "All calls Main Chart 664412167 Export .csv .xls .xlsx [DATE] - [DATE] Reset fil…" at bounding box center [784, 344] width 1568 height 590
paste input "600749909"
type input "600749909"
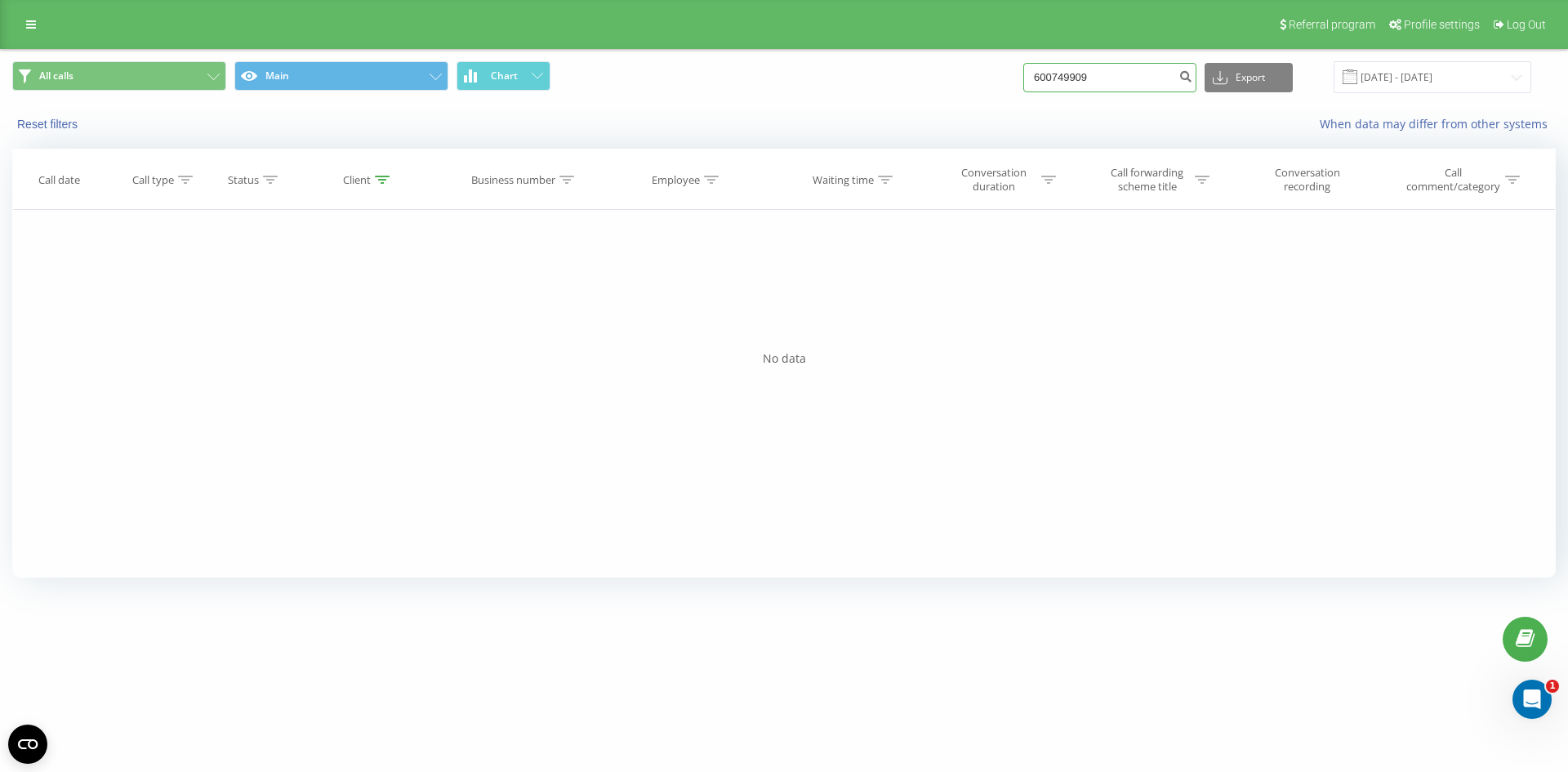
click at [226, 119] on div "All calls Main Chart 600749909 Export .csv .xls .xlsx 22.06.2025 - 22.09.2025 R…" at bounding box center [784, 96] width 1567 height 94
type input "0"
paste input "459054837"
type input "459054837"
